Goal: Transaction & Acquisition: Subscribe to service/newsletter

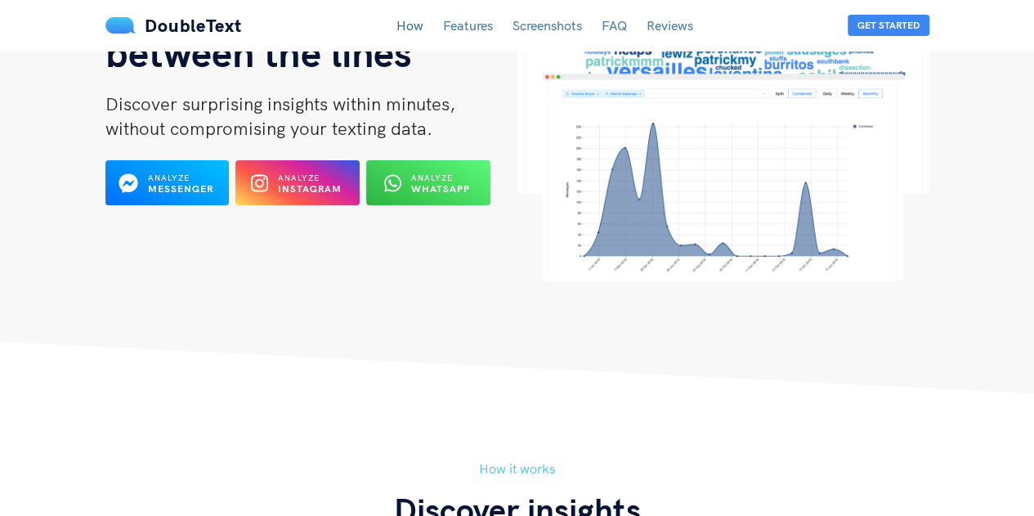
scroll to position [169, 0]
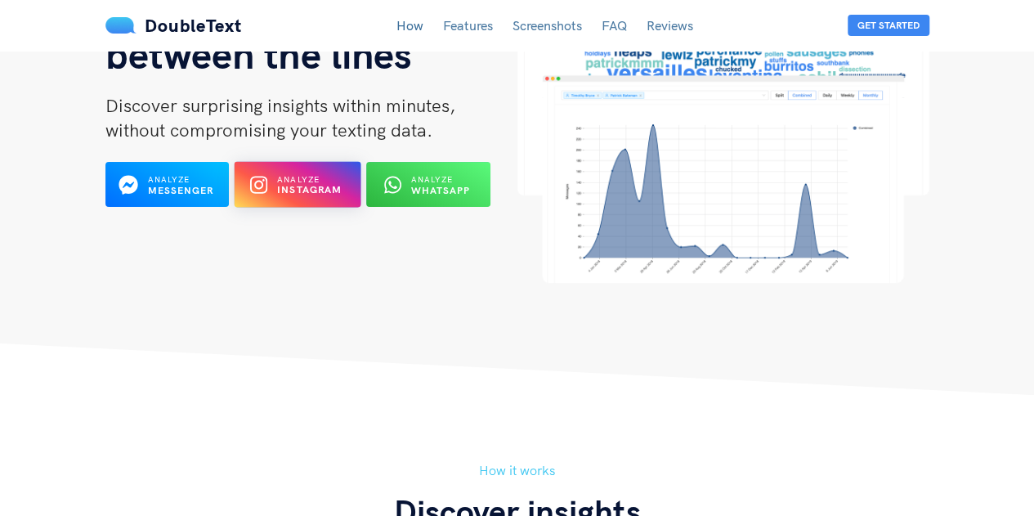
click at [313, 177] on span "Analyze" at bounding box center [298, 179] width 42 height 11
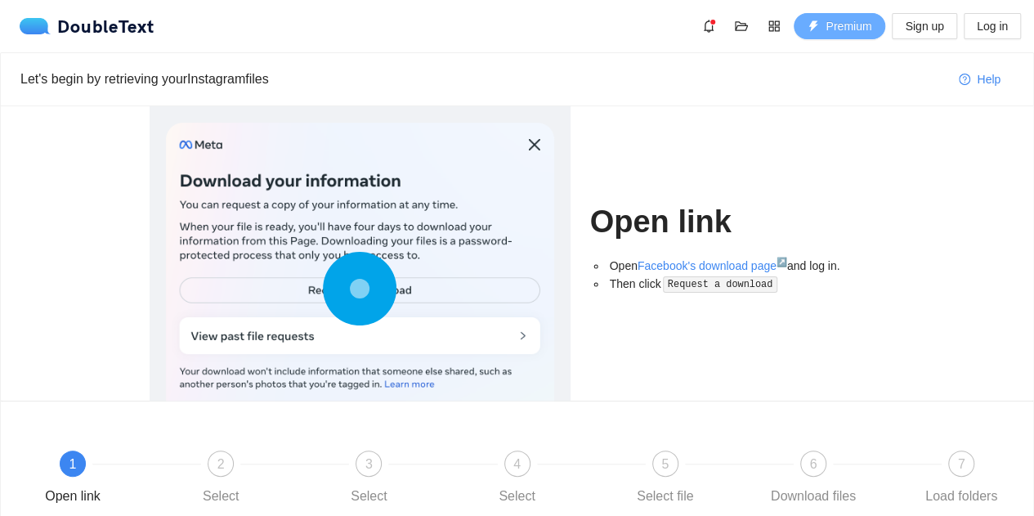
click at [808, 22] on button "Premium" at bounding box center [840, 26] width 92 height 26
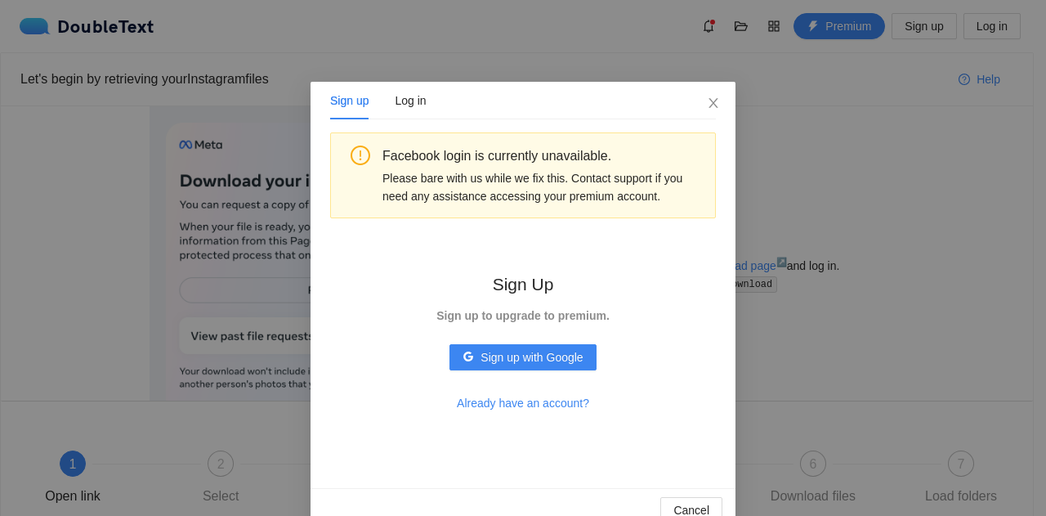
click at [789, 152] on div "Sign up Log in Facebook login is currently unavailable. Please bare with us whi…" at bounding box center [523, 258] width 1046 height 516
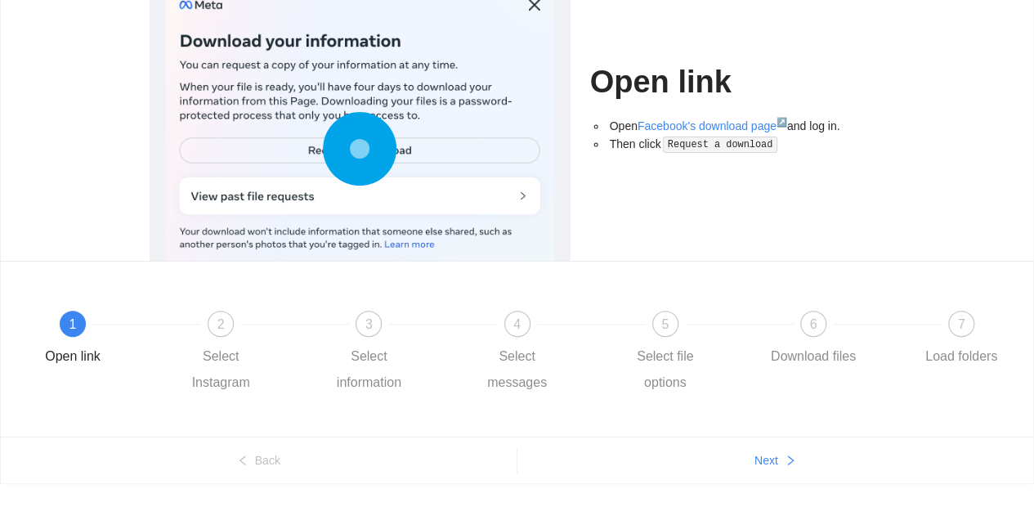
scroll to position [141, 0]
